Goal: Task Accomplishment & Management: Use online tool/utility

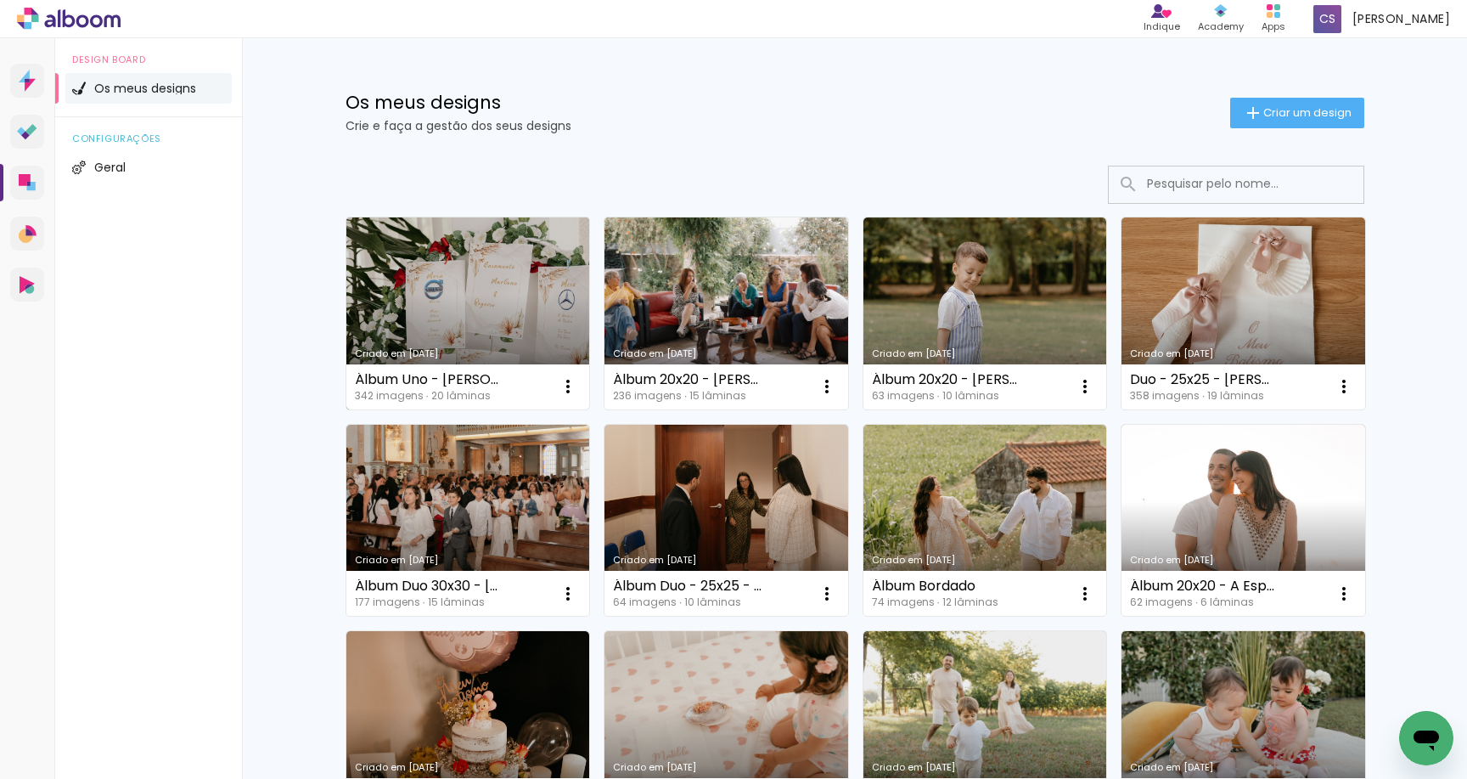
click at [393, 292] on link "Criado em [DATE]" at bounding box center [468, 313] width 244 height 192
